Goal: Register for event/course

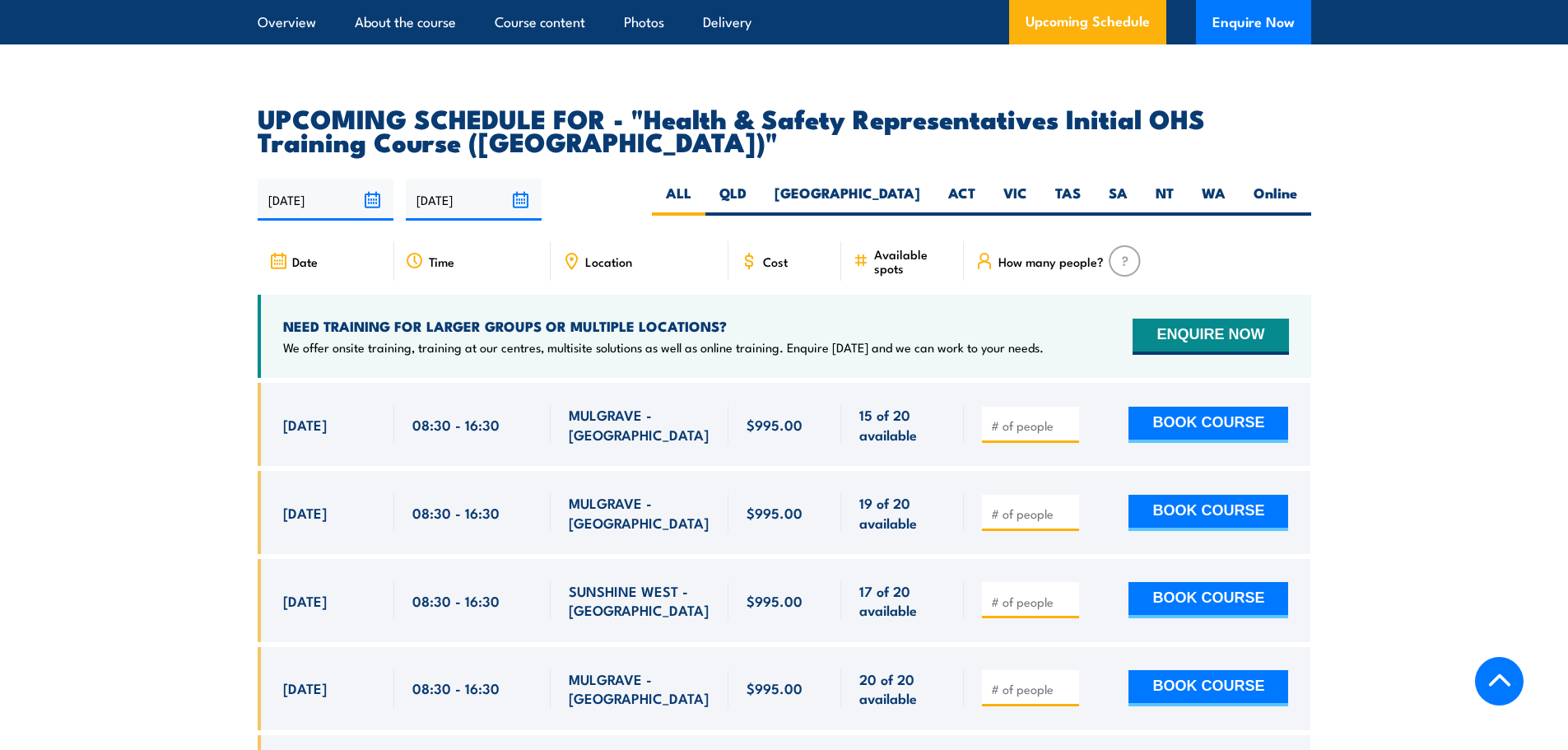
scroll to position [2766, 0]
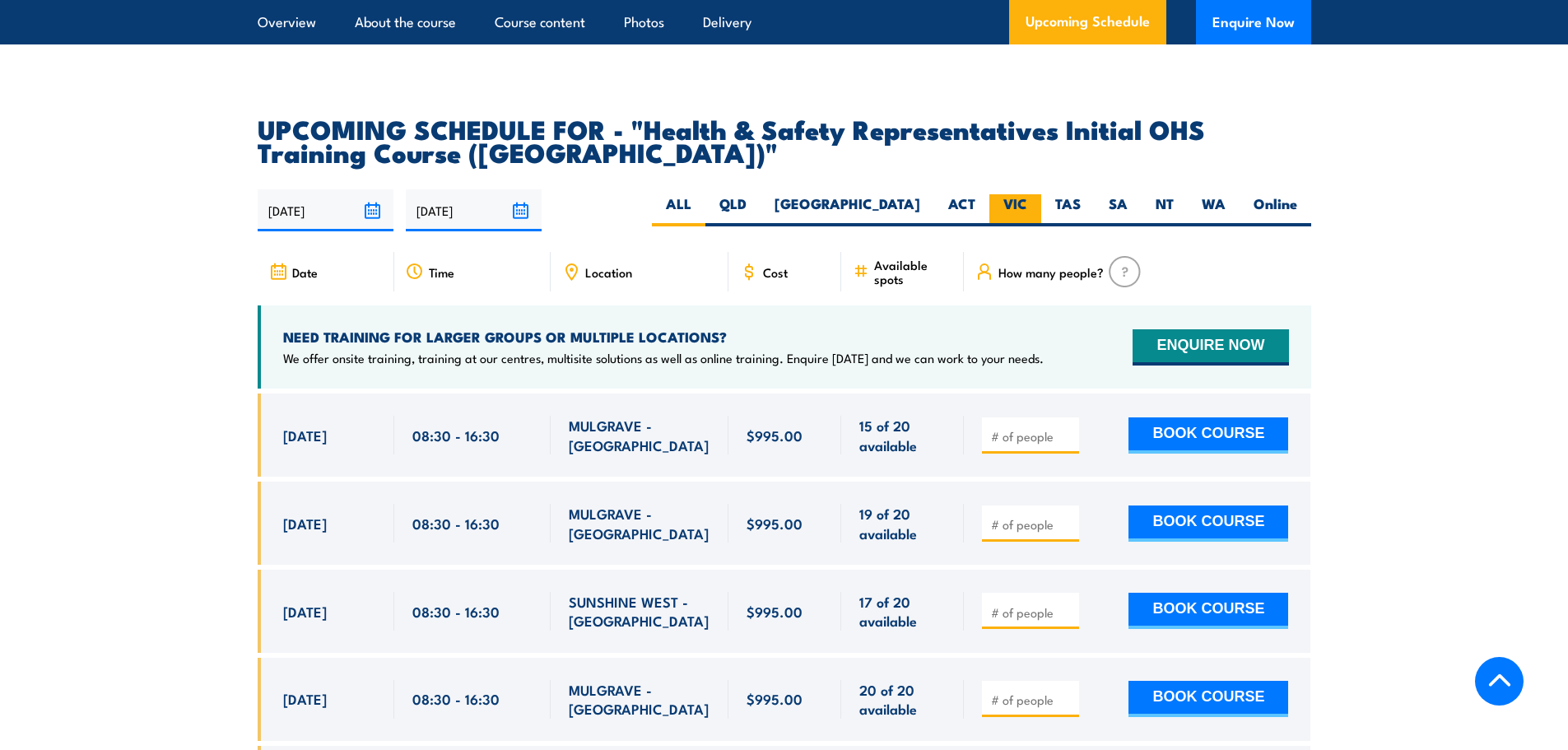
click at [1031, 194] on label "VIC" at bounding box center [1015, 209] width 52 height 32
click at [1031, 194] on input "VIC" at bounding box center [1032, 199] width 10 height 10
radio input "true"
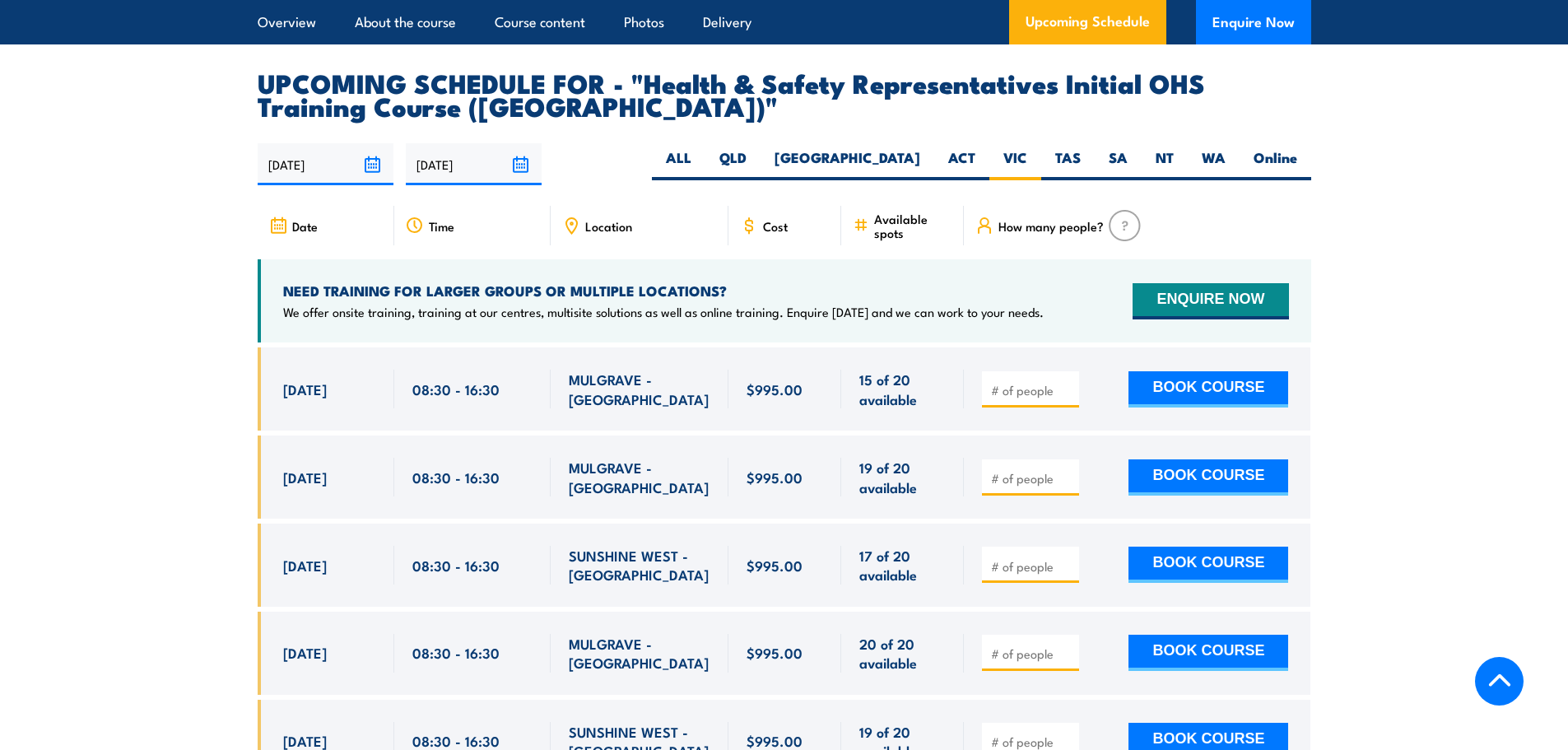
scroll to position [2859, 0]
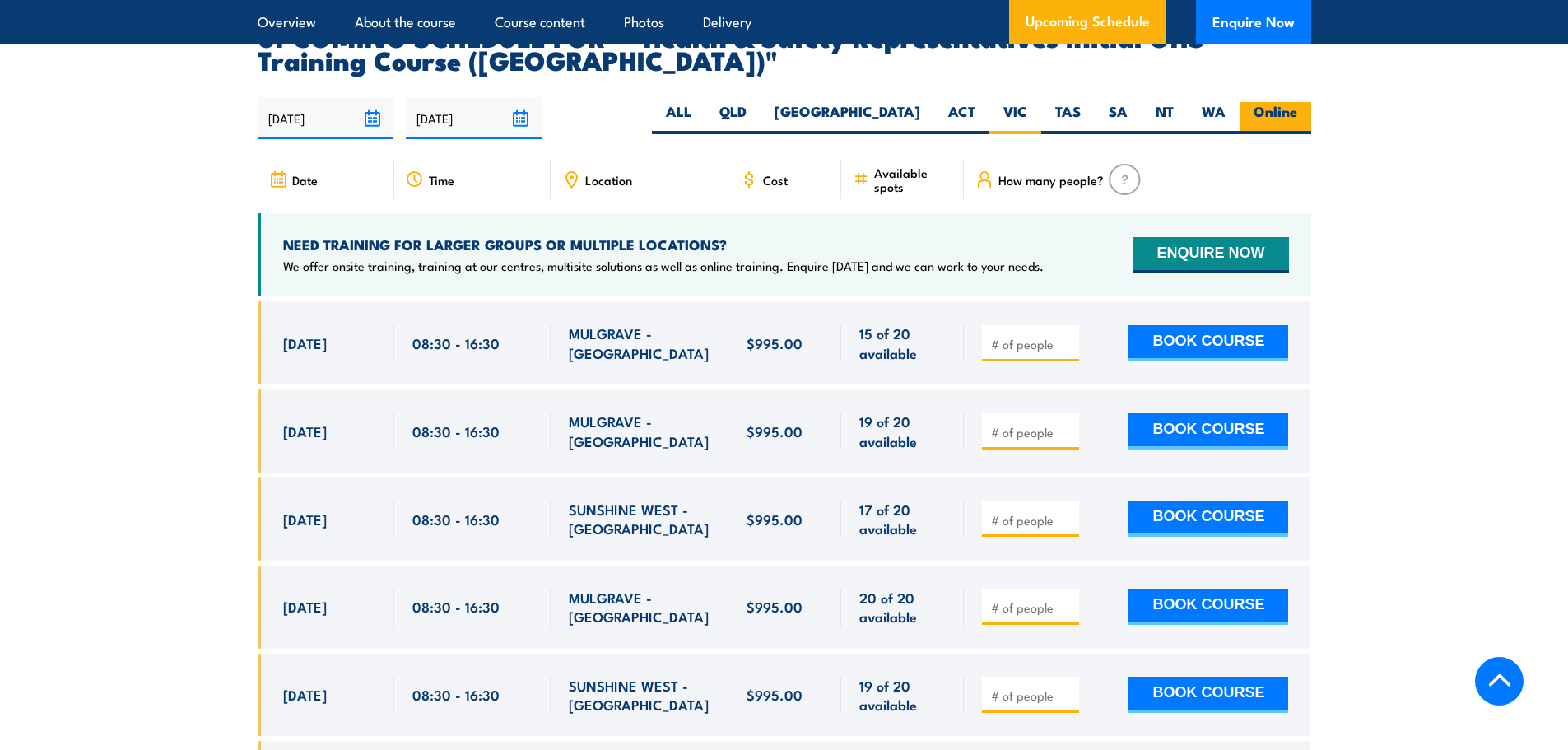
click at [1294, 102] on label "Online" at bounding box center [1276, 118] width 72 height 32
click at [1297, 102] on input "Online" at bounding box center [1302, 107] width 10 height 10
radio input "true"
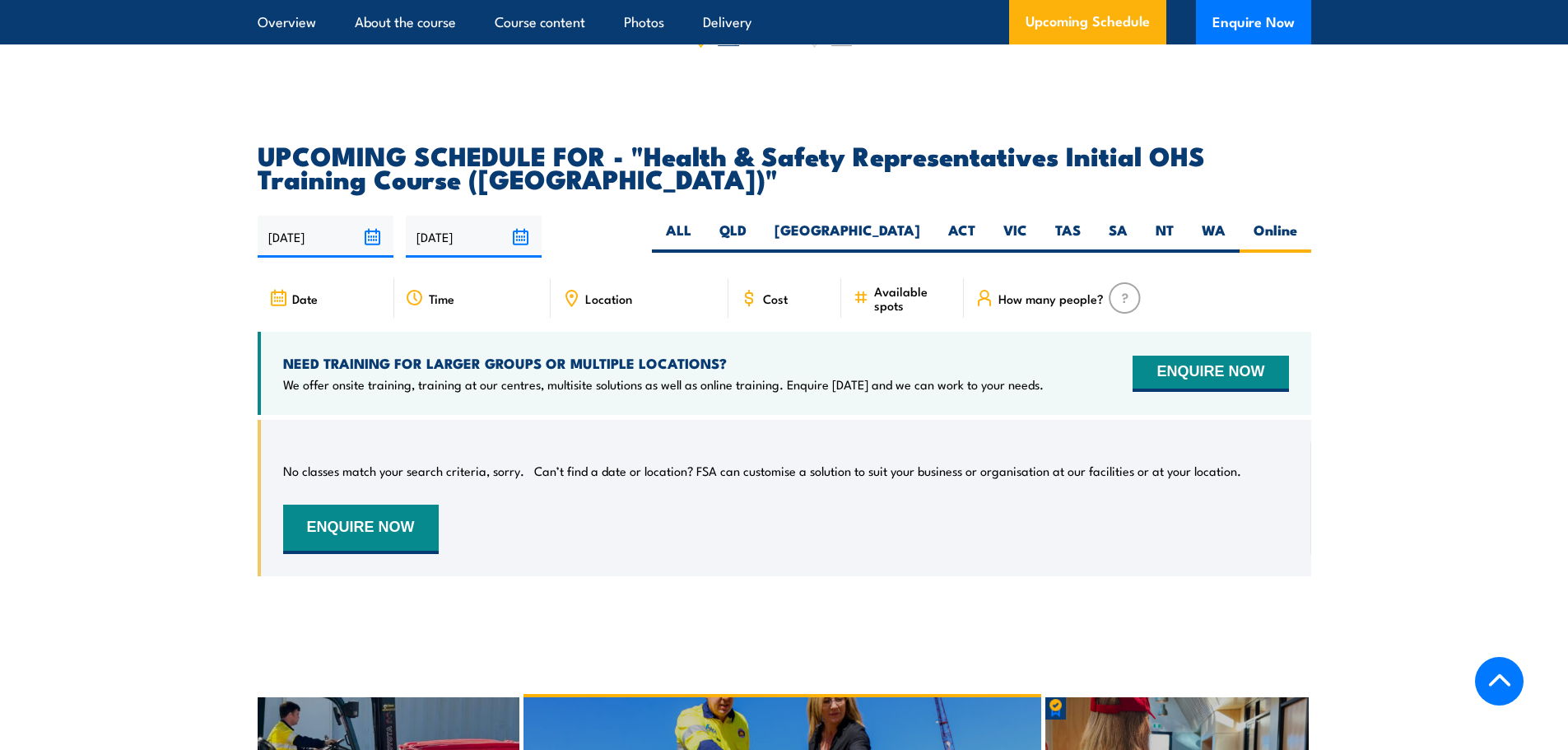
scroll to position [2734, 0]
